Goal: Information Seeking & Learning: Understand process/instructions

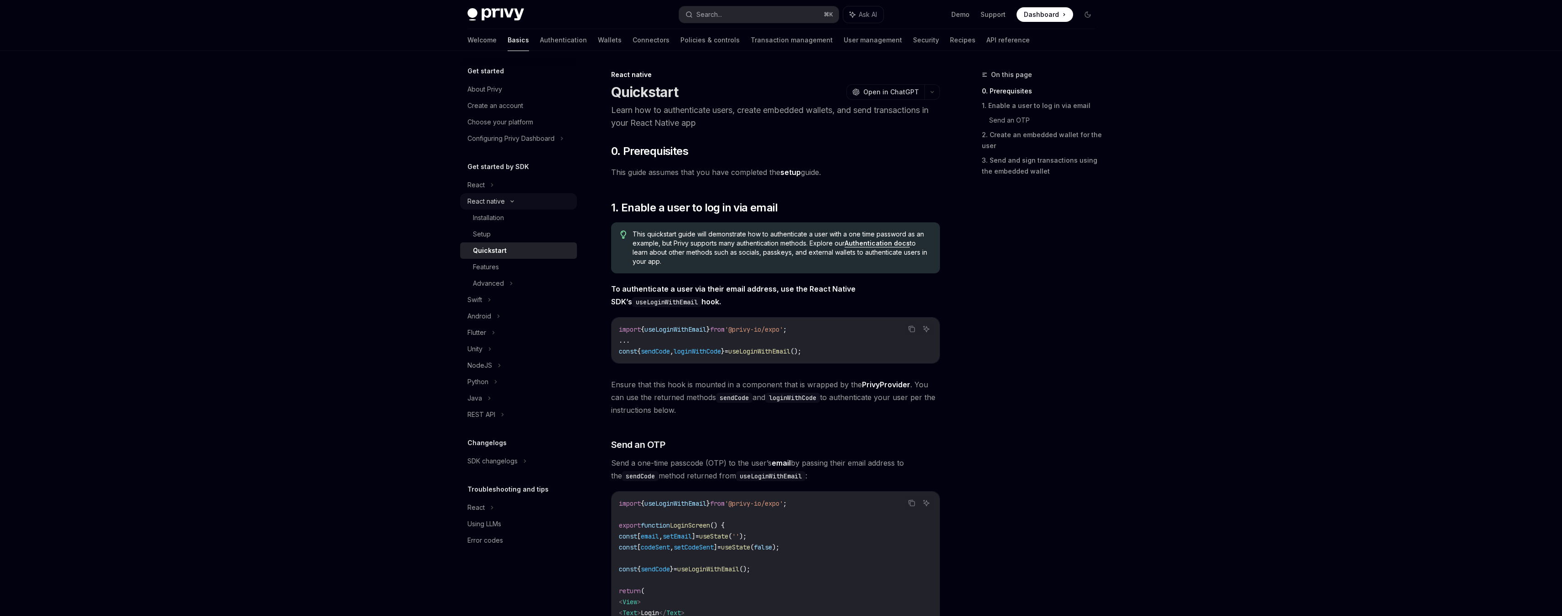
click at [512, 206] on div "React native" at bounding box center [518, 201] width 117 height 16
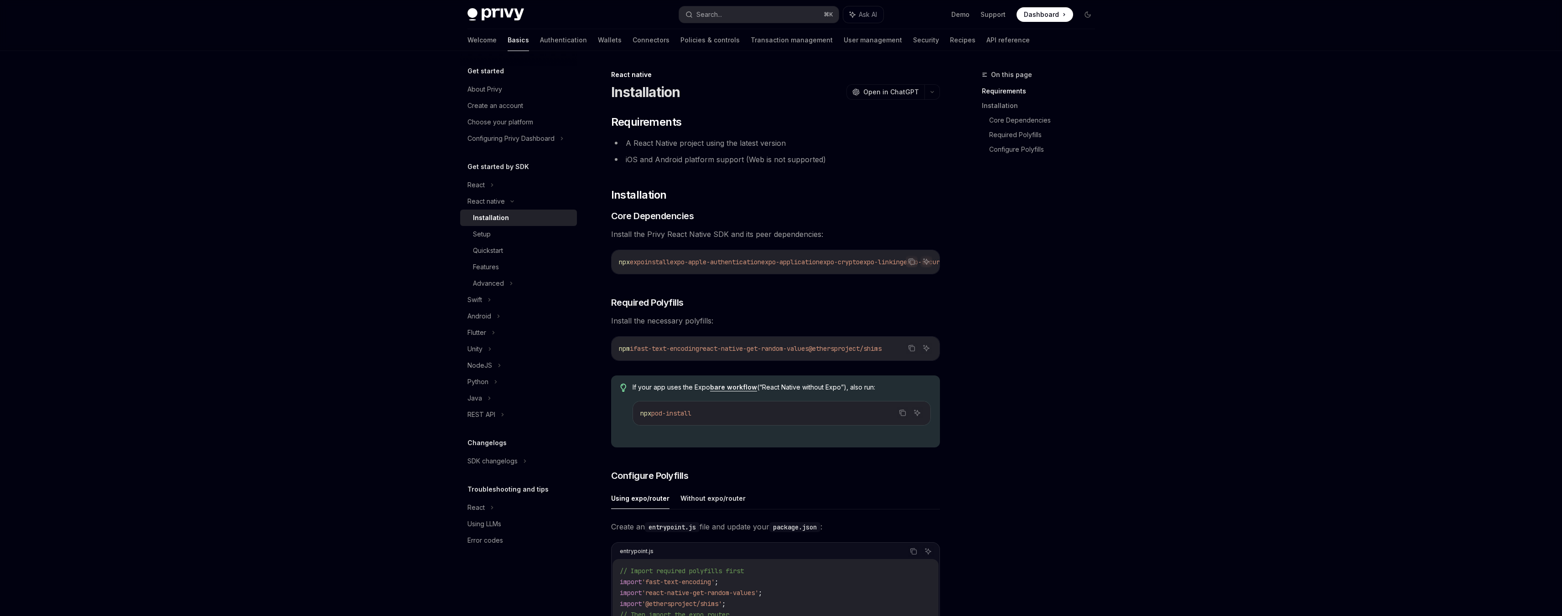
click at [737, 257] on code "npx expo install expo-apple-authentication expo-application expo-crypto expo-li…" at bounding box center [991, 262] width 744 height 11
copy div "npx expo install expo-apple-authentication expo-application expo-crypto expo-li…"
click at [655, 348] on span "fast-text-encoding" at bounding box center [666, 349] width 66 height 8
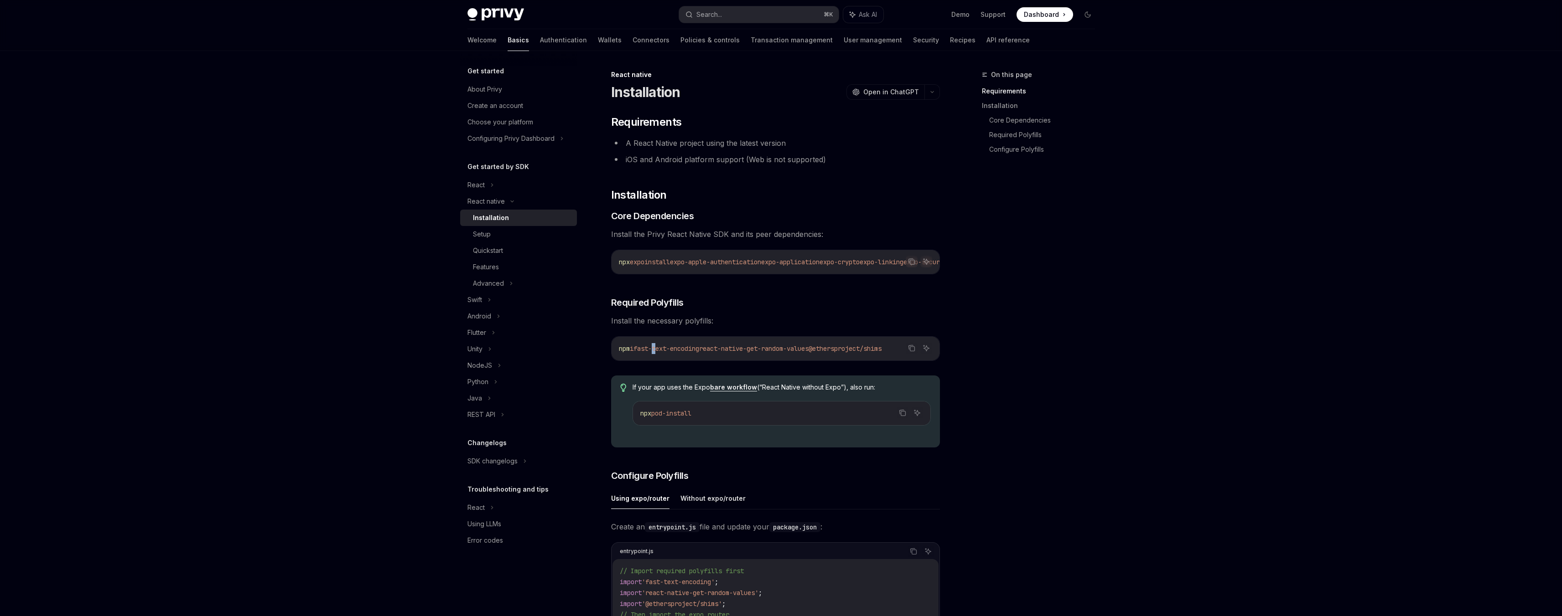
click at [656, 350] on span "fast-text-encoding" at bounding box center [666, 349] width 66 height 8
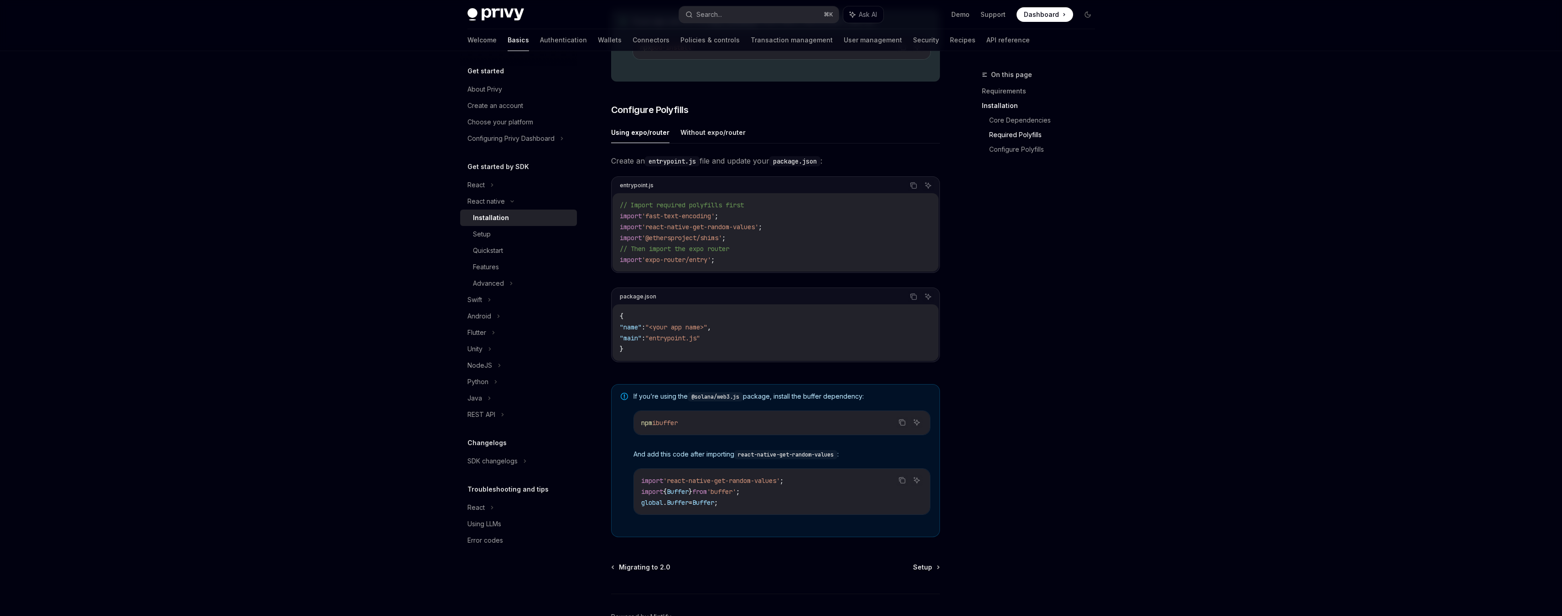
scroll to position [397, 0]
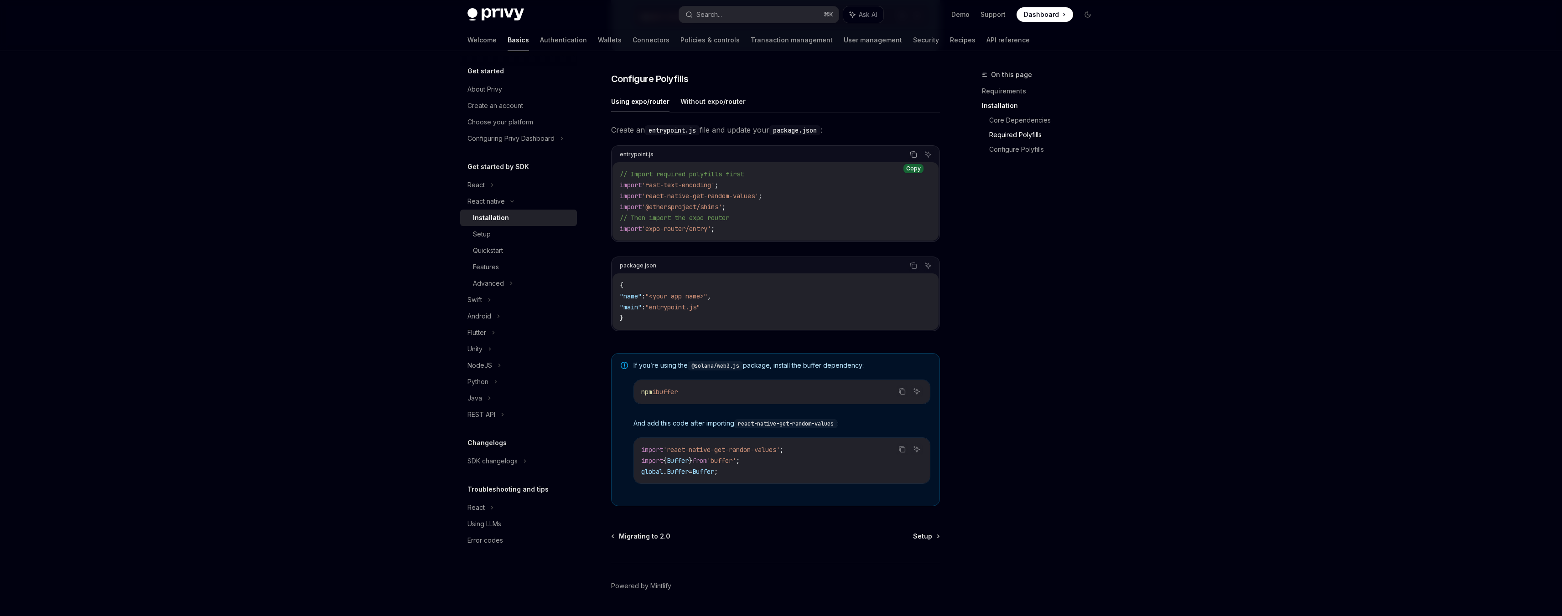
click at [914, 155] on icon "Copy the contents from the code block" at bounding box center [913, 154] width 7 height 7
click at [682, 308] on span ""entrypoint.js"" at bounding box center [672, 307] width 55 height 8
copy code ""main" : "entrypoint.js""
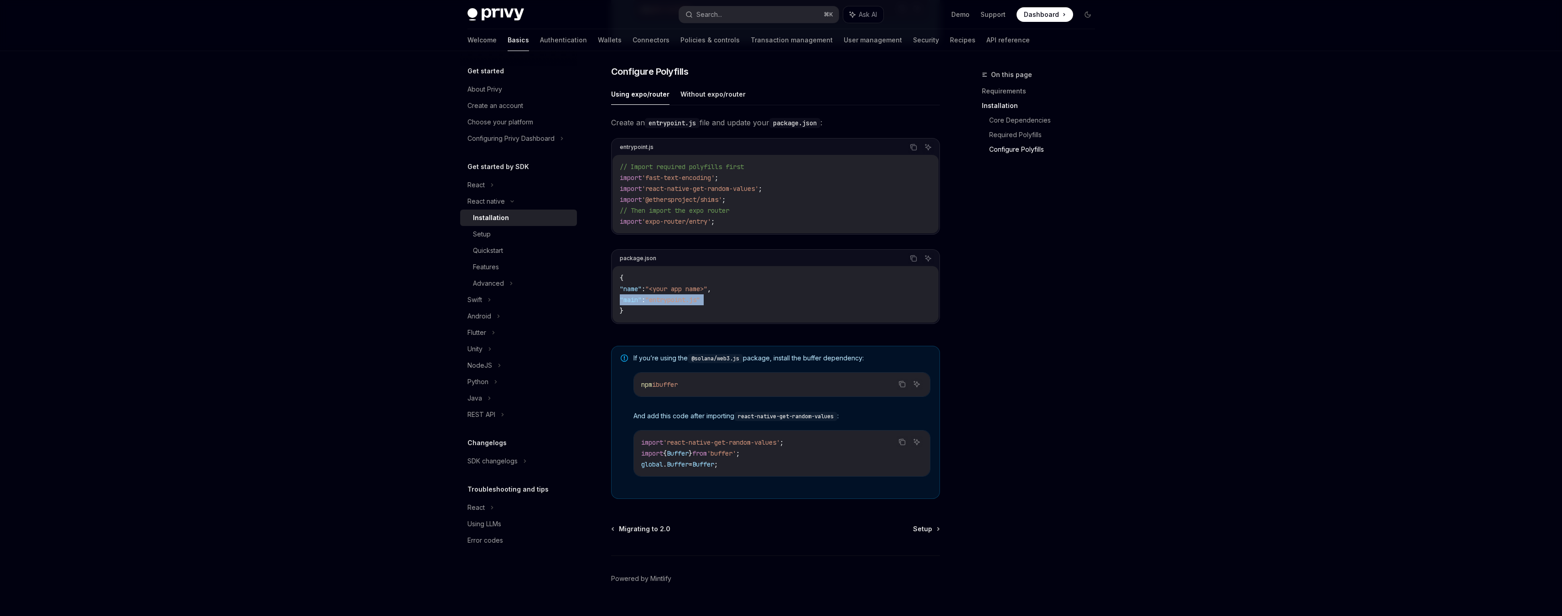
scroll to position [426, 0]
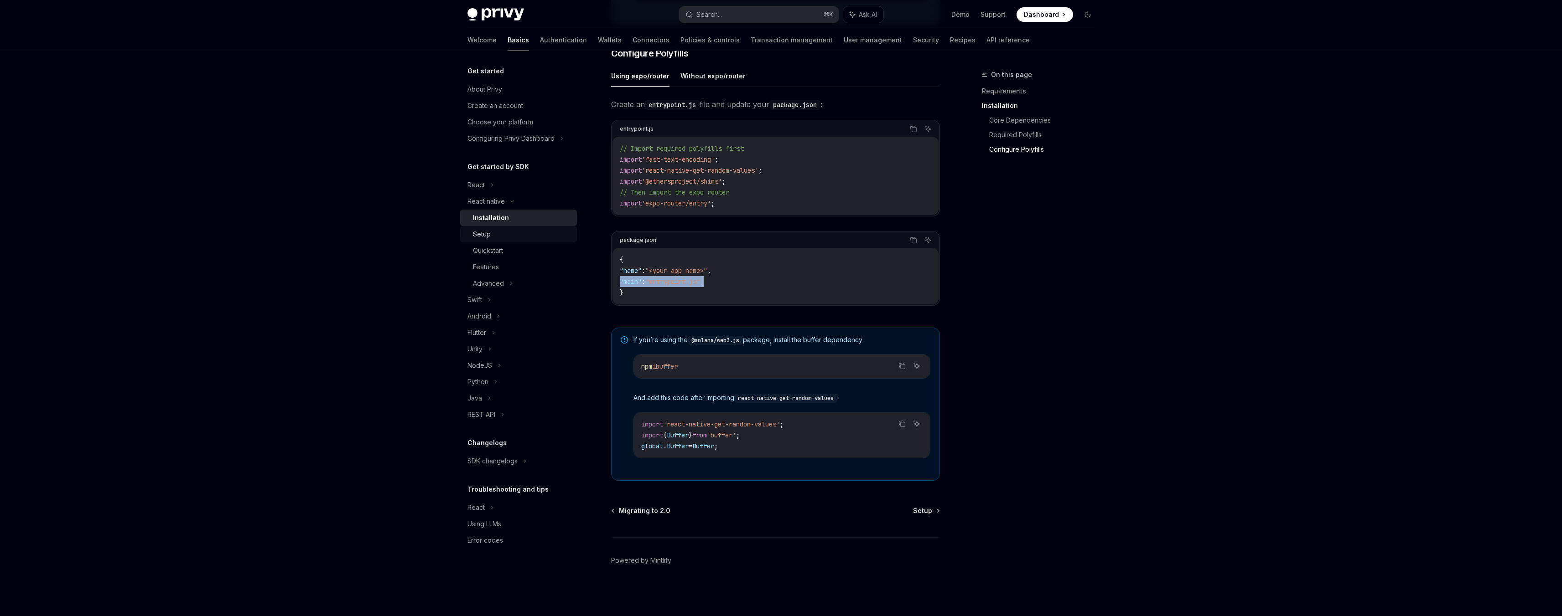
click at [515, 238] on div "Setup" at bounding box center [522, 234] width 98 height 11
type textarea "*"
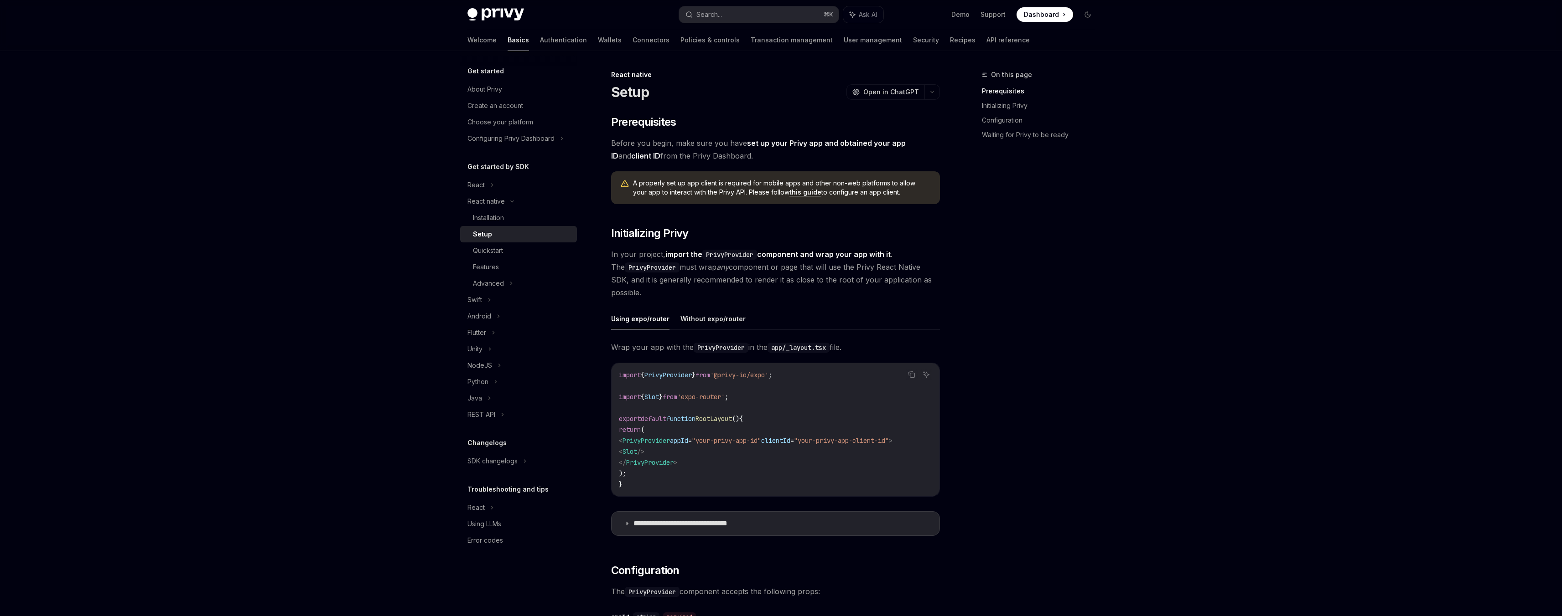
click at [670, 438] on span "PrivyProvider" at bounding box center [645, 441] width 47 height 8
copy code "< PrivyProvider appId = "your-privy-app-id" clientId = "your-privy-app-client-i…"
